Goal: Information Seeking & Learning: Check status

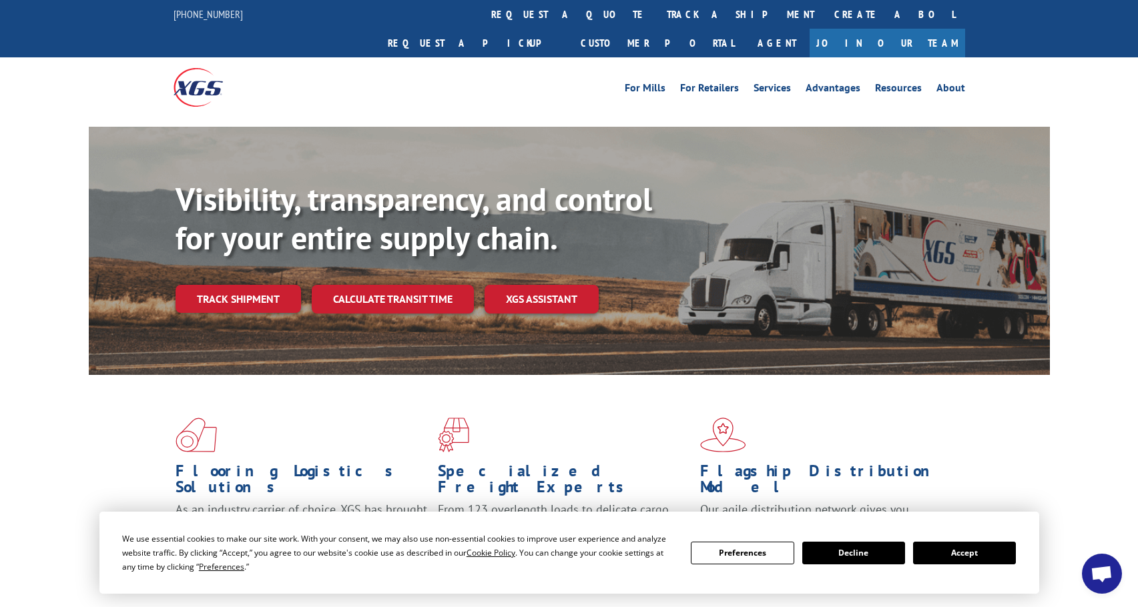
scroll to position [133, 0]
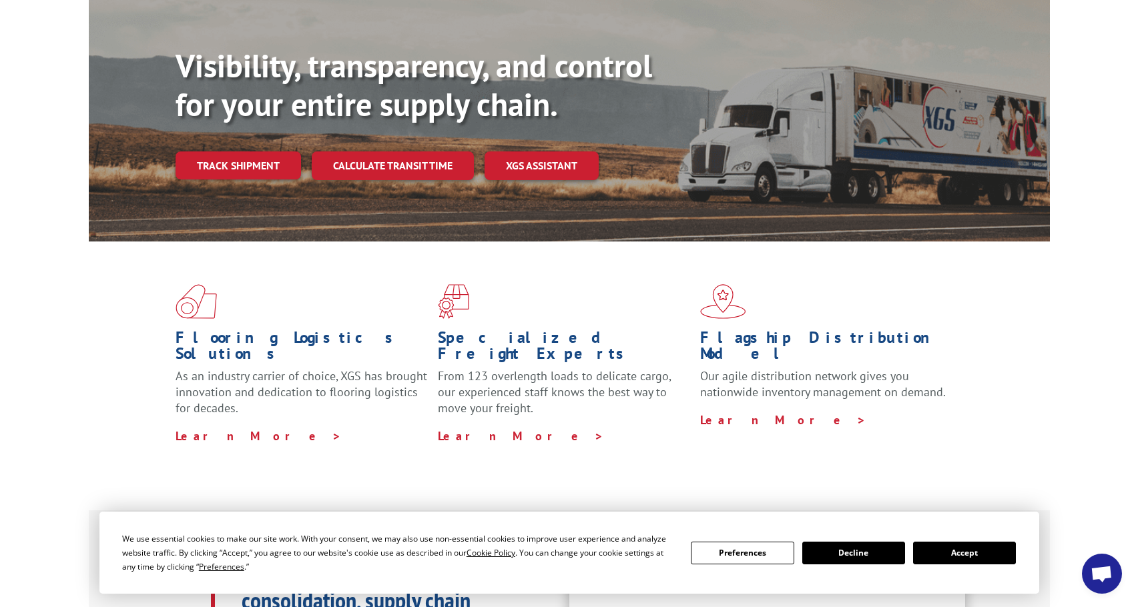
click at [956, 557] on button "Accept" at bounding box center [964, 553] width 103 height 23
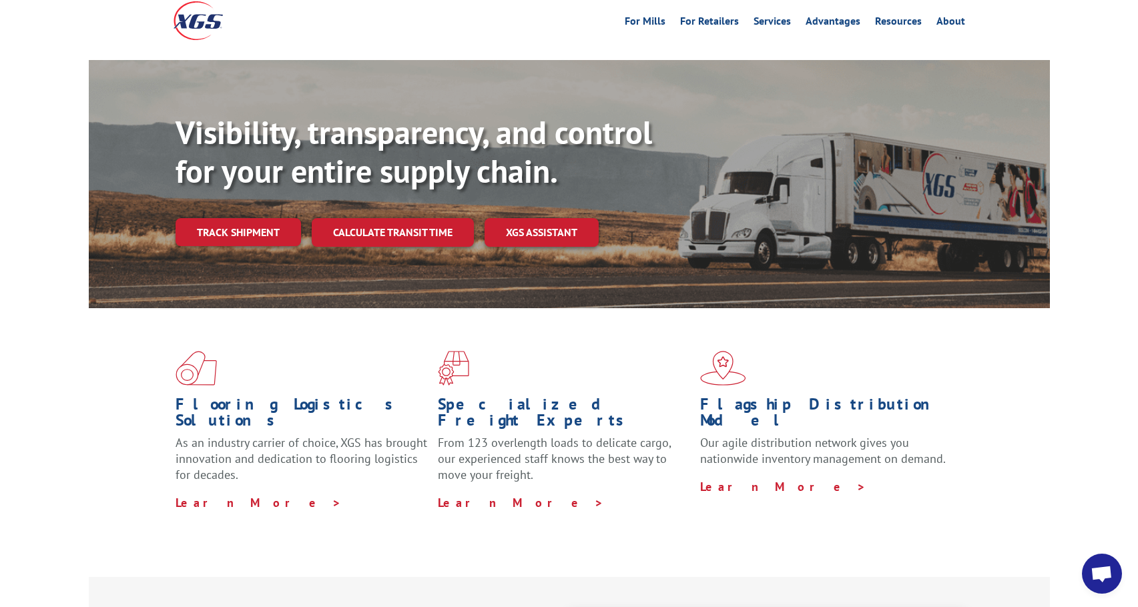
scroll to position [0, 0]
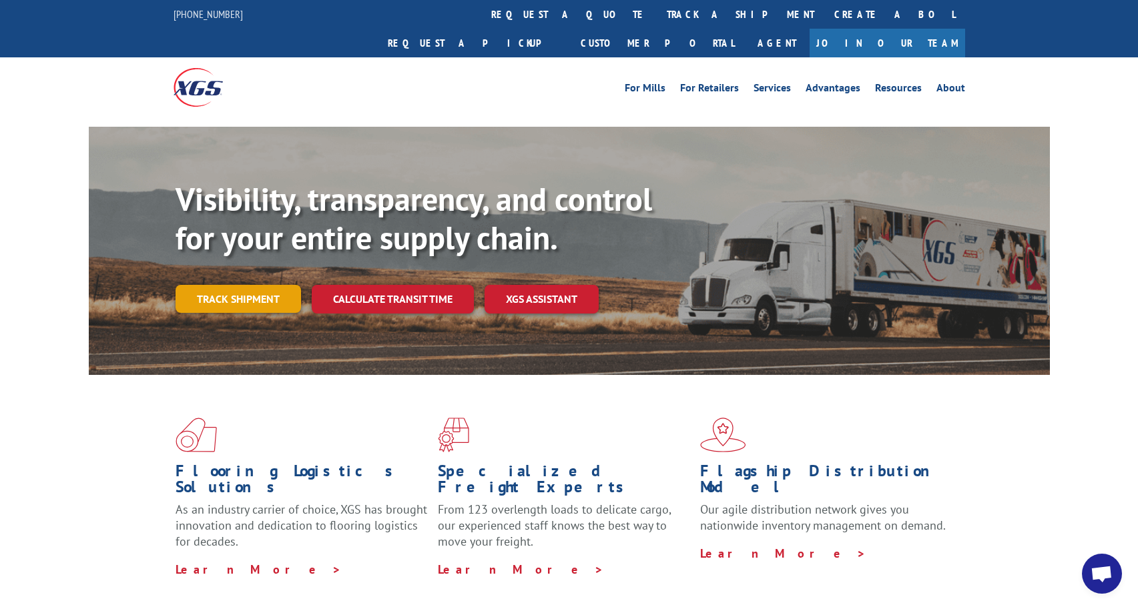
click at [236, 285] on link "Track shipment" at bounding box center [238, 299] width 125 height 28
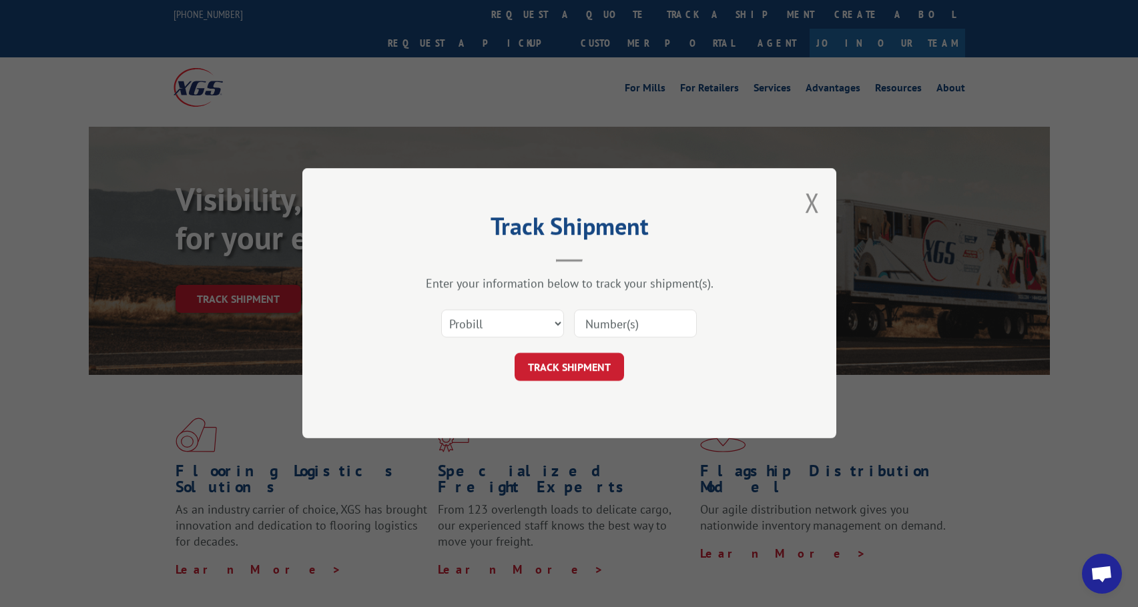
click at [638, 322] on input at bounding box center [635, 324] width 123 height 28
paste input "16928576"
type input "16928576"
click at [581, 374] on button "TRACK SHIPMENT" at bounding box center [569, 368] width 109 height 28
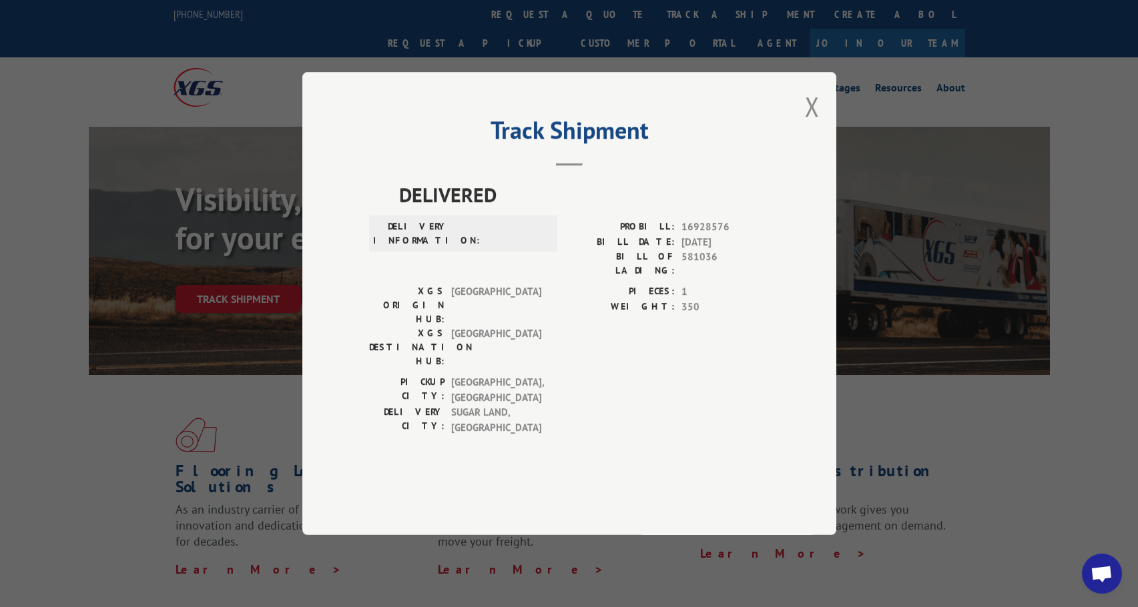
click at [1088, 238] on div "Track Shipment DELIVERED DELIVERY INFORMATION: PROBILL: 16928576 BILL DATE: [DA…" at bounding box center [569, 303] width 1138 height 607
click at [1088, 230] on div "Track Shipment DELIVERED DELIVERY INFORMATION: PROBILL: 16928576 BILL DATE: [DA…" at bounding box center [569, 303] width 1138 height 607
click at [1092, 322] on div "Track Shipment DELIVERED DELIVERY INFORMATION: PROBILL: 16928576 BILL DATE: [DA…" at bounding box center [569, 303] width 1138 height 607
click at [805, 124] on button "Close modal" at bounding box center [812, 106] width 15 height 35
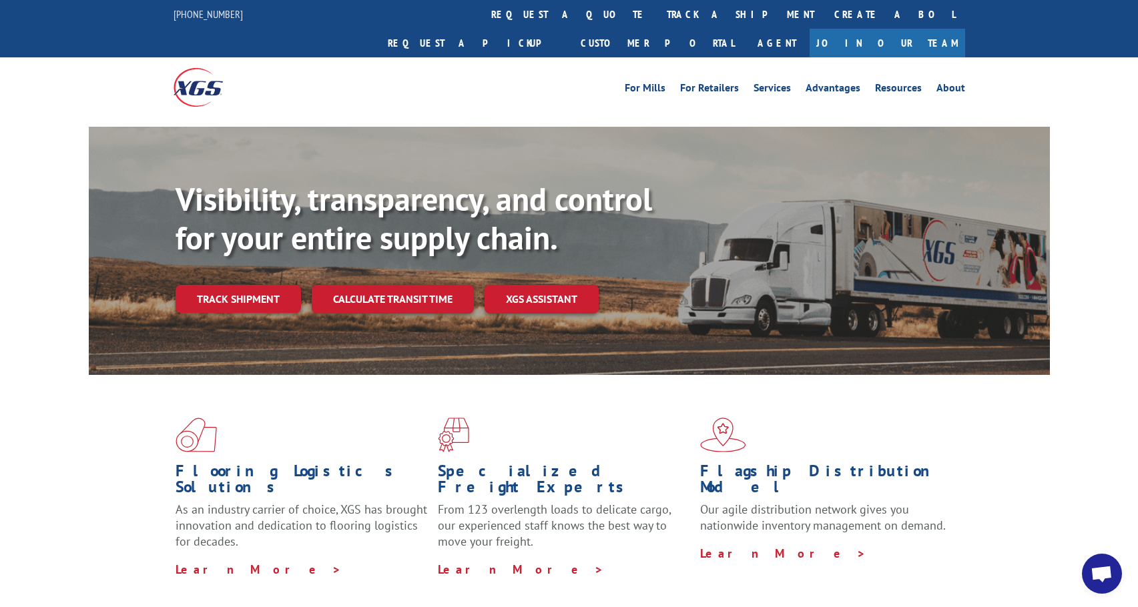
click at [1050, 165] on div "Visibility, transparency, and control for your entire supply chain. Track shipm…" at bounding box center [569, 264] width 1138 height 274
